Goal: Register for event/course

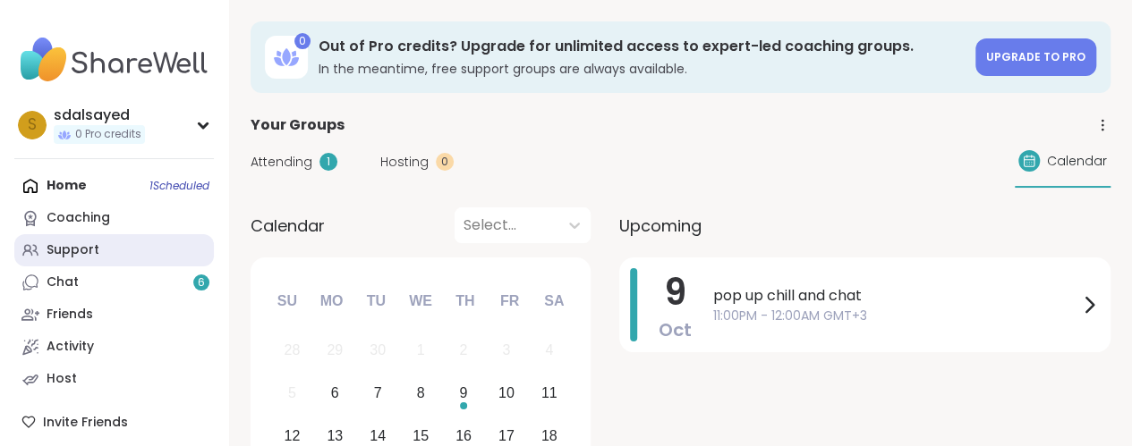
click at [96, 252] on div "Support" at bounding box center [73, 251] width 53 height 18
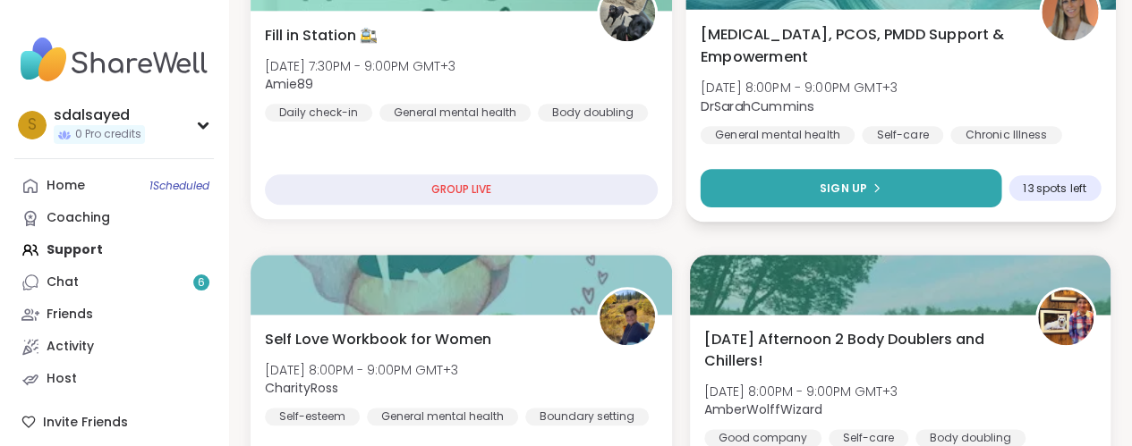
scroll to position [894, 0]
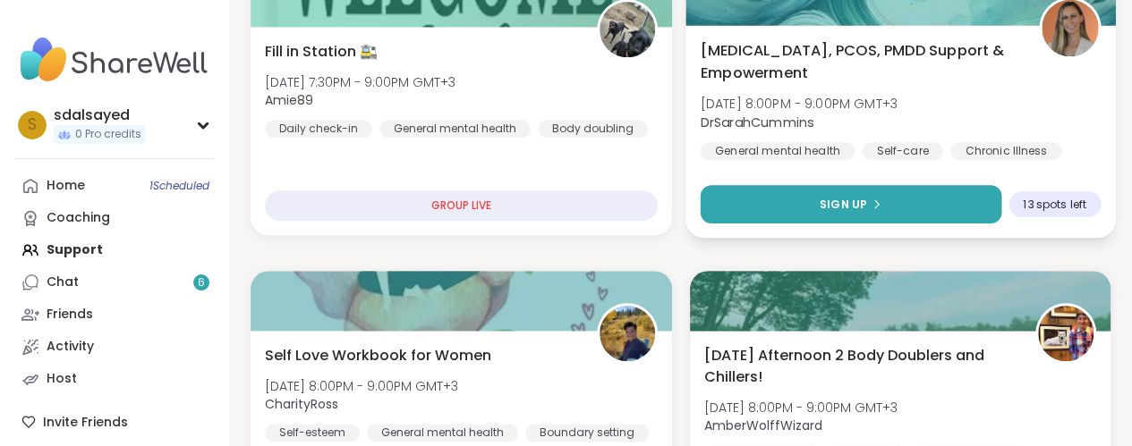
click at [839, 200] on span "Sign Up" at bounding box center [841, 204] width 47 height 16
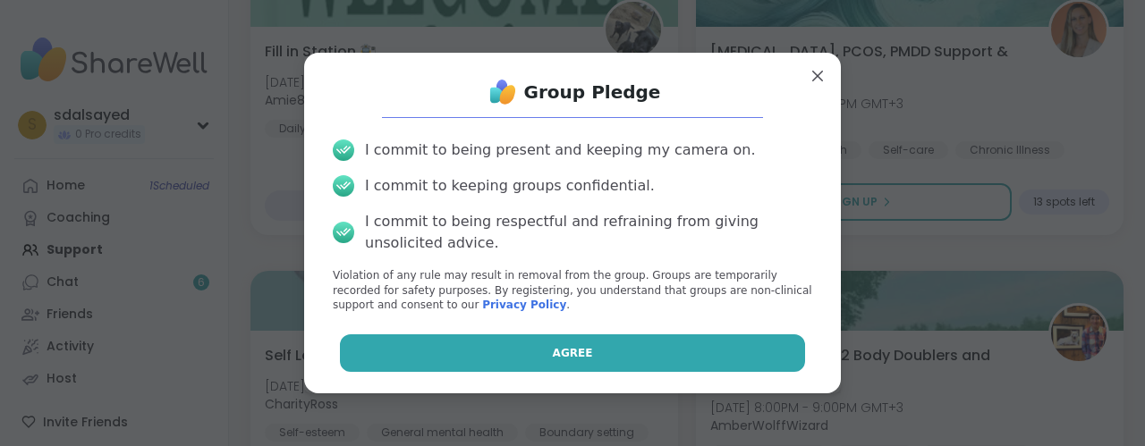
click at [553, 356] on span "Agree" at bounding box center [573, 353] width 40 height 16
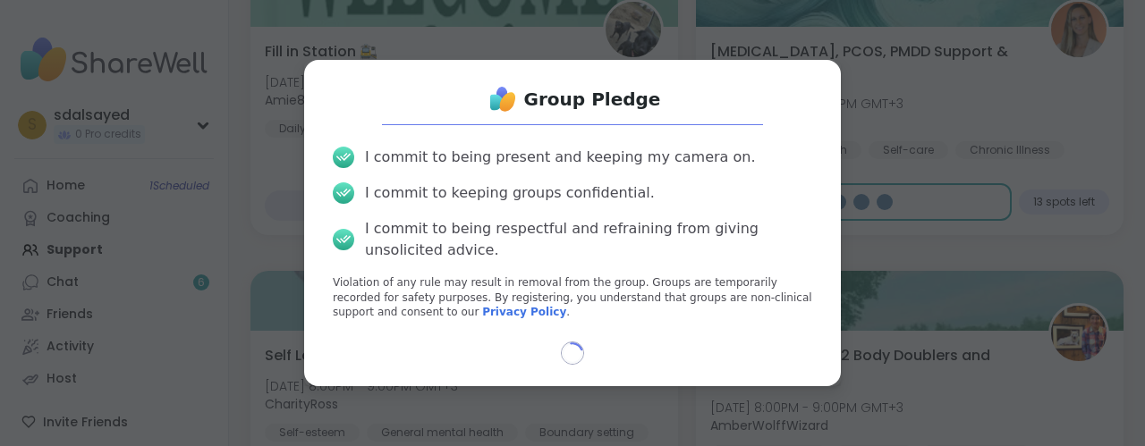
select select "**"
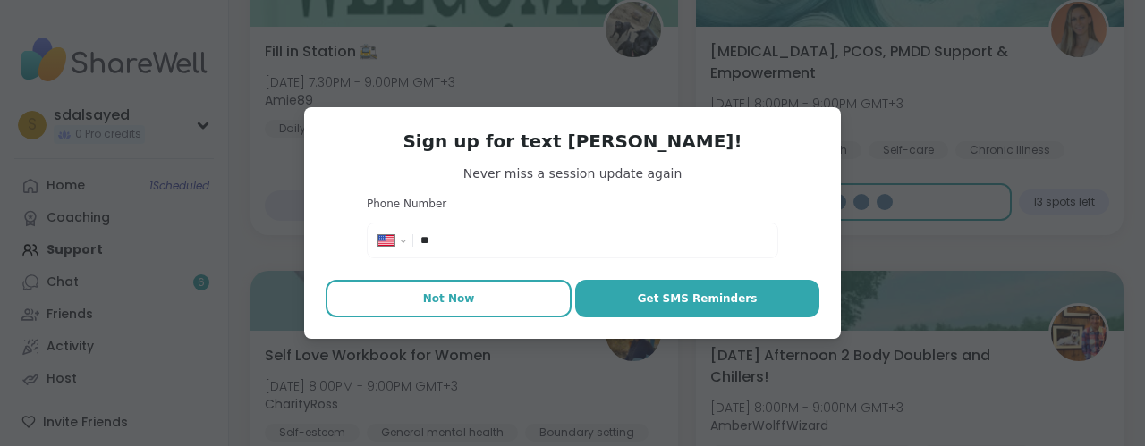
click at [454, 297] on span "Not Now" at bounding box center [449, 299] width 52 height 16
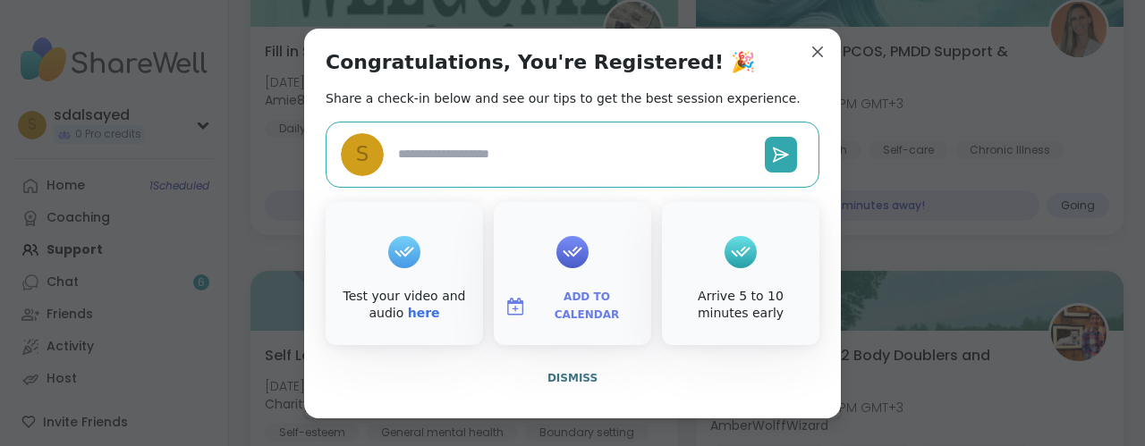
type textarea "*"
click at [571, 373] on span "Dismiss" at bounding box center [572, 378] width 50 height 13
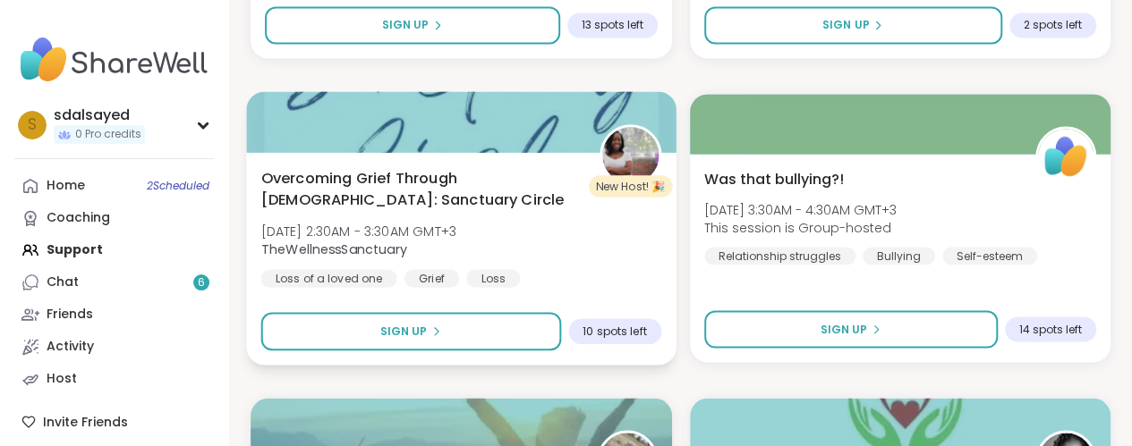
scroll to position [5062, 0]
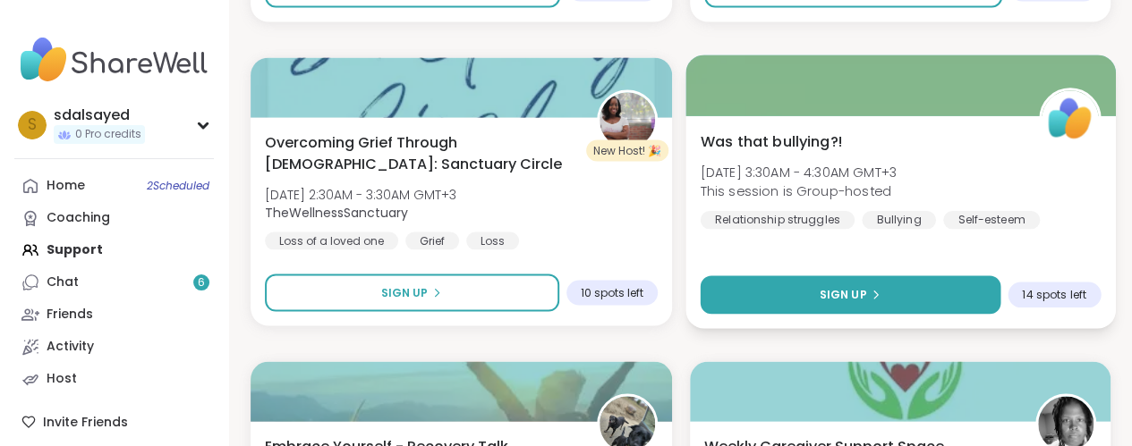
click at [875, 289] on icon at bounding box center [874, 294] width 11 height 11
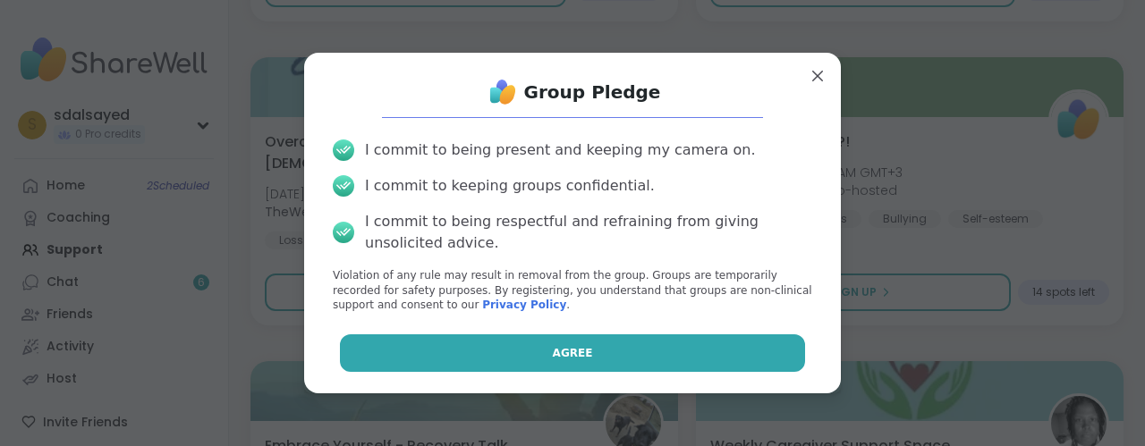
click at [598, 358] on button "Agree" at bounding box center [573, 354] width 466 height 38
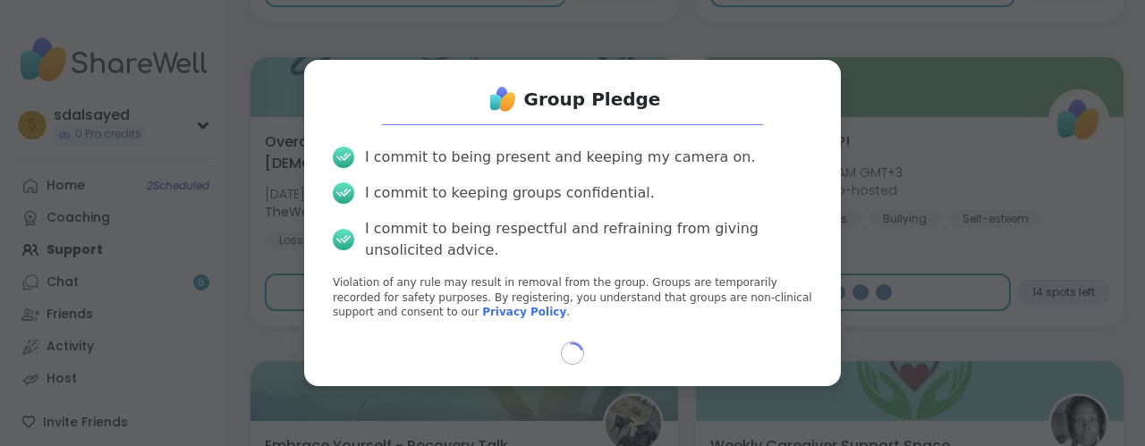
select select "**"
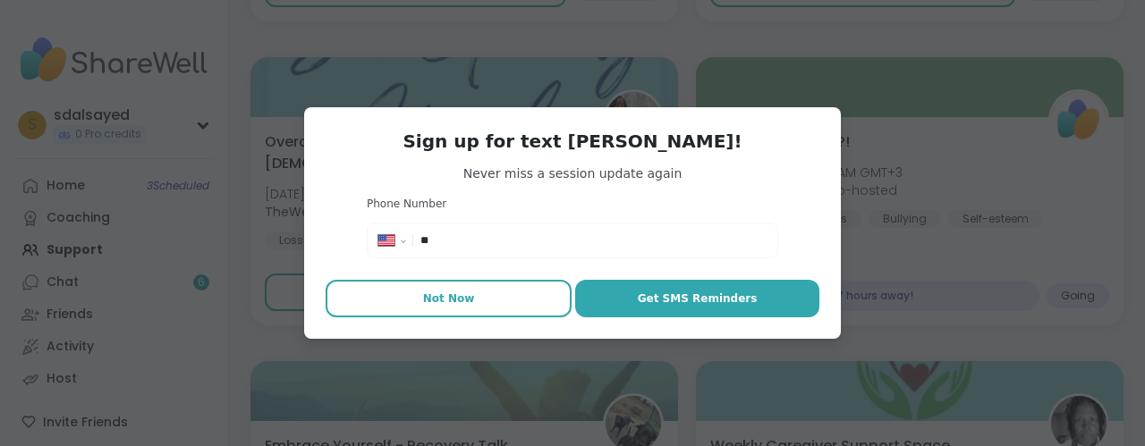
click at [494, 292] on button "Not Now" at bounding box center [449, 299] width 246 height 38
type textarea "*"
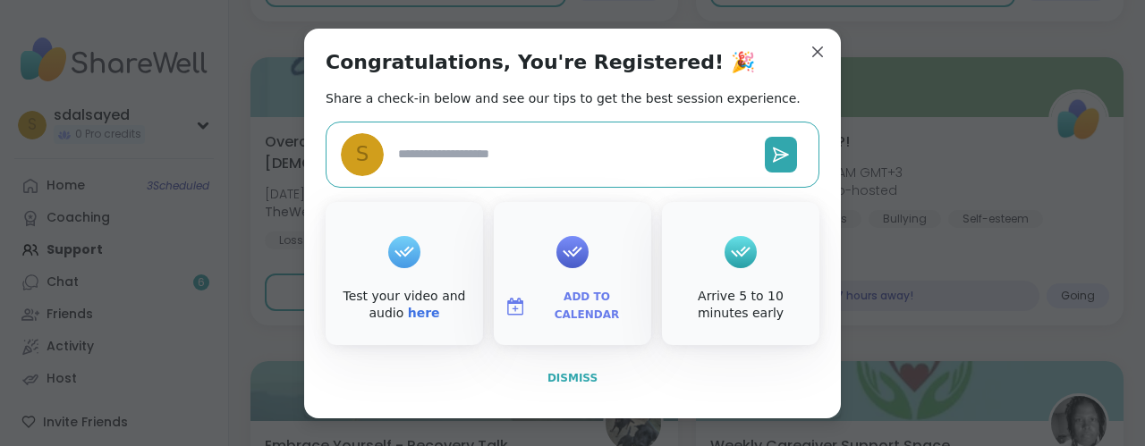
click at [553, 381] on span "Dismiss" at bounding box center [572, 378] width 50 height 13
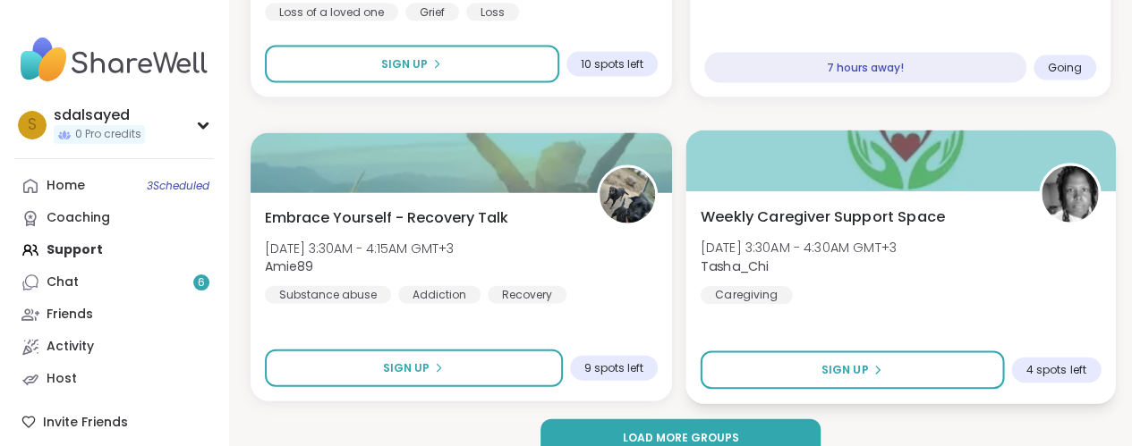
scroll to position [5318, 0]
